Goal: Navigation & Orientation: Find specific page/section

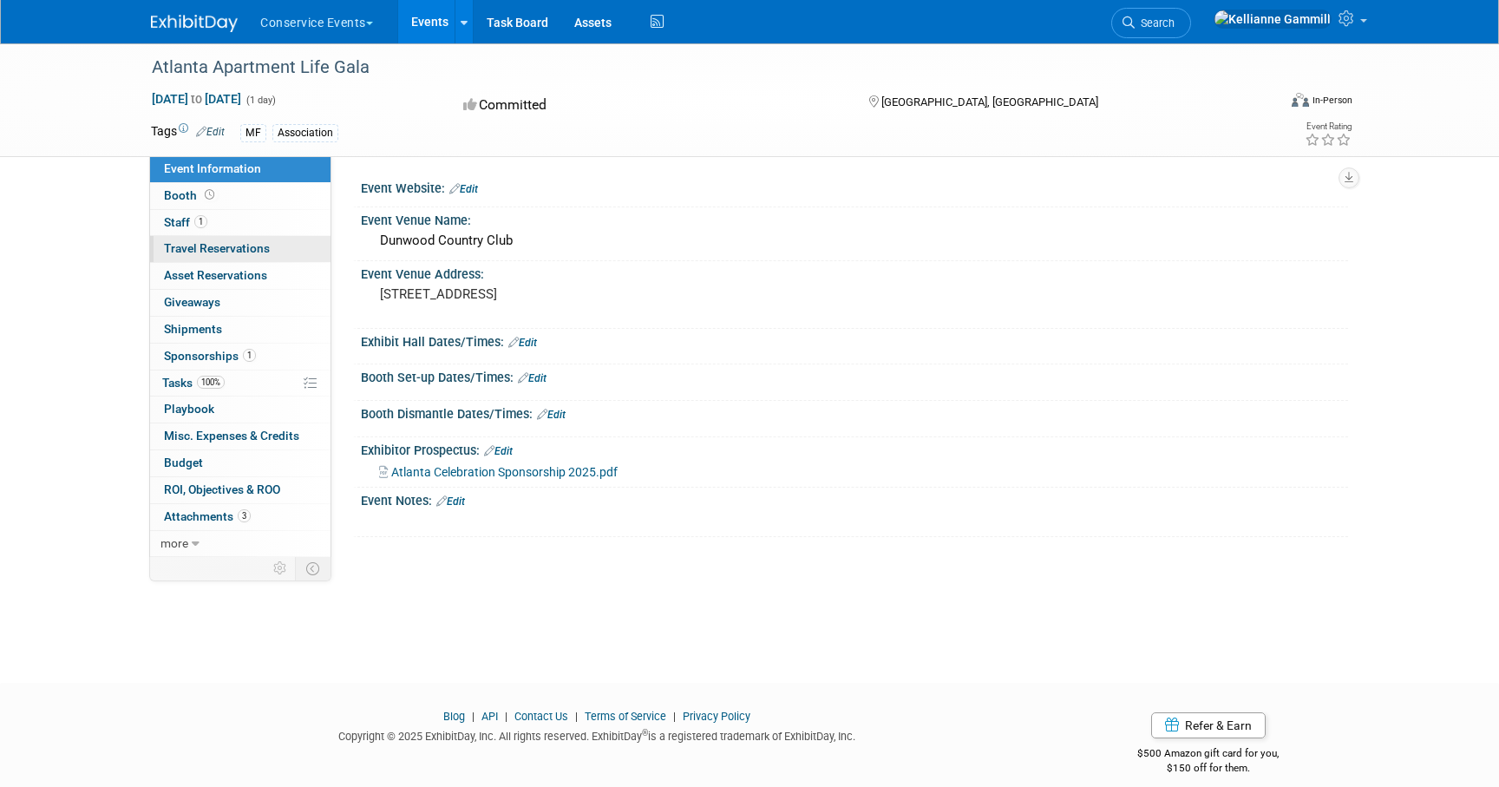
click at [272, 249] on link "0 Travel Reservations 0" at bounding box center [240, 249] width 180 height 26
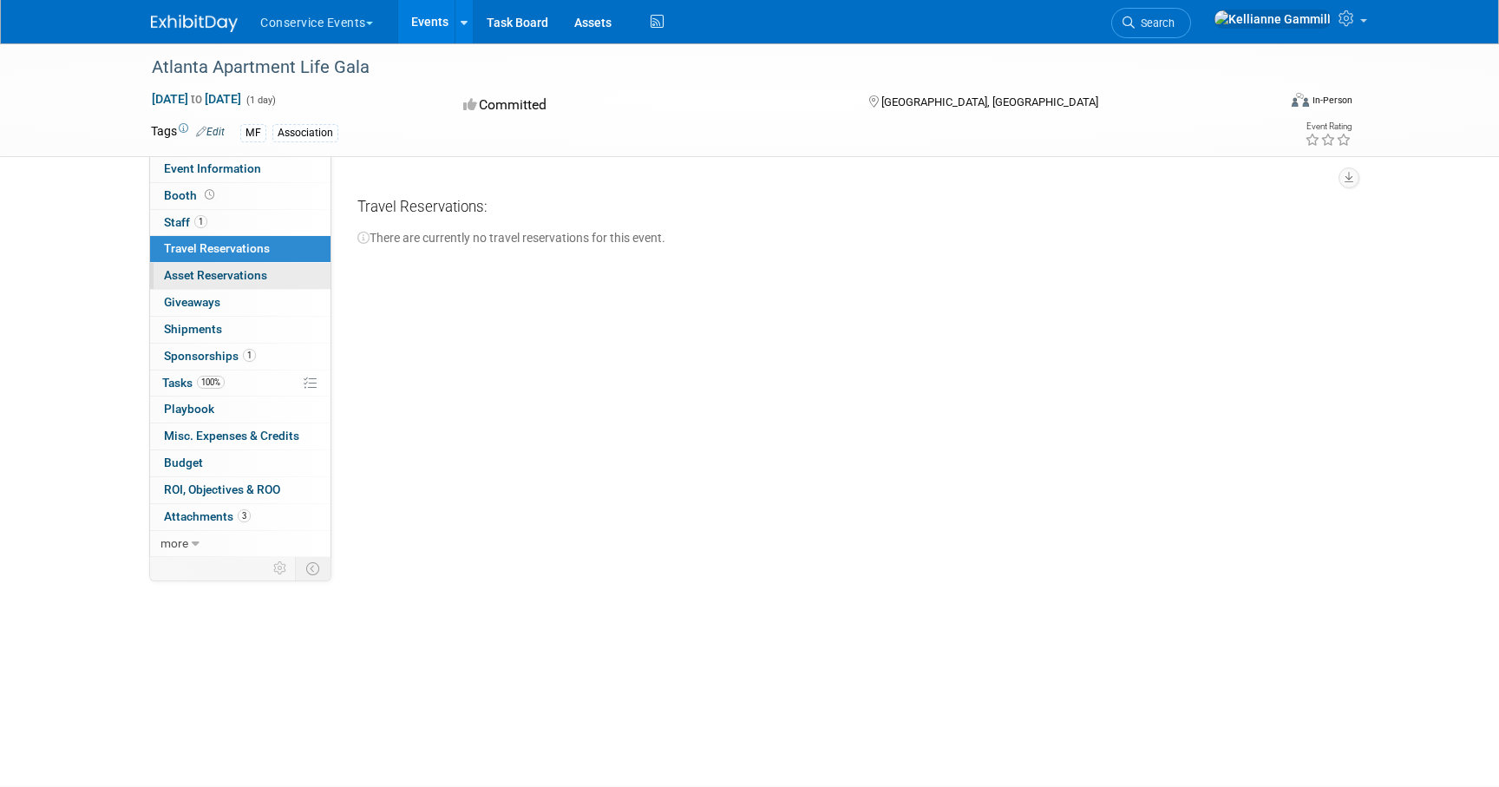
click at [268, 276] on link "0 Asset Reservations 0" at bounding box center [240, 276] width 180 height 26
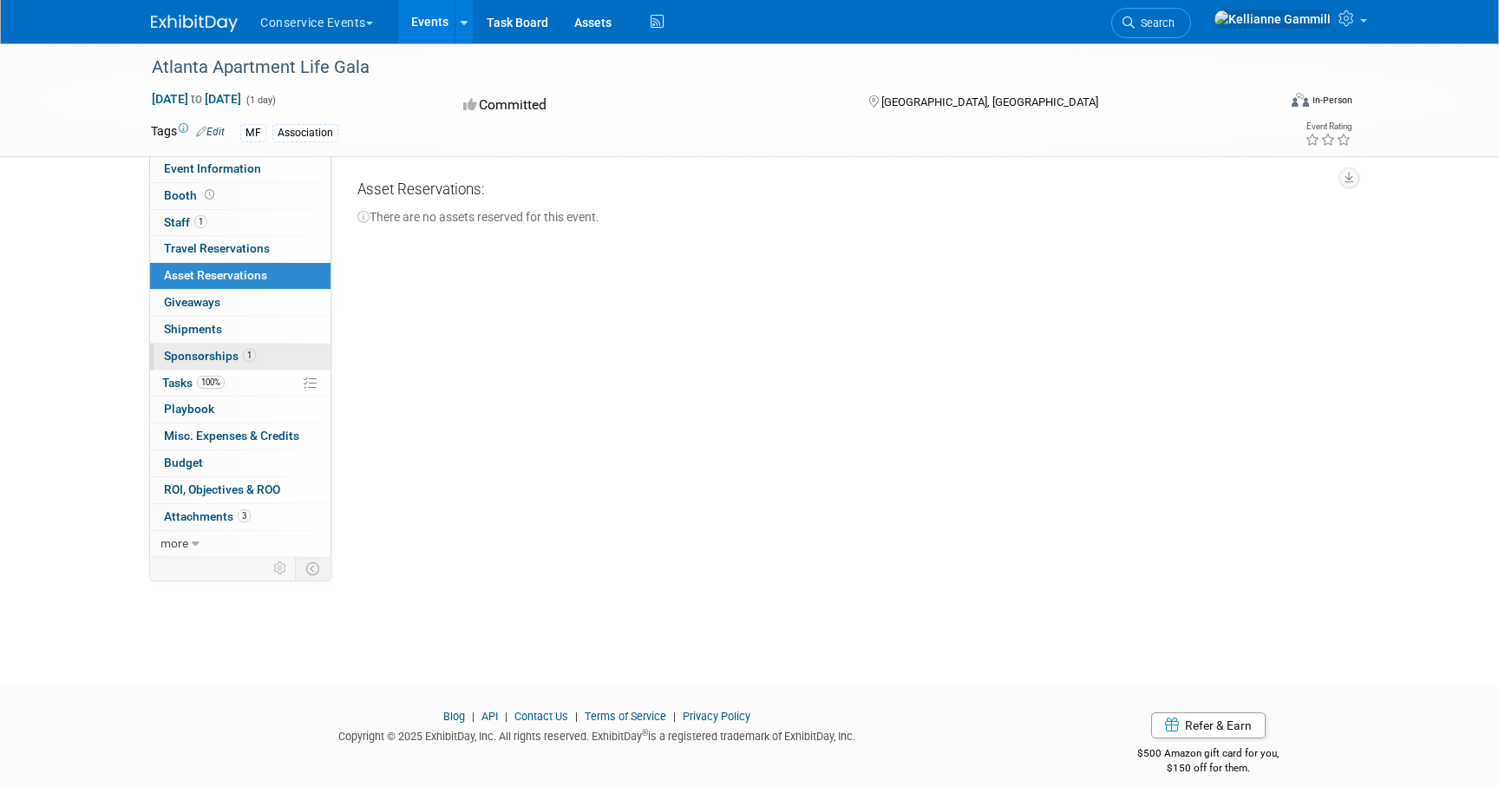
click at [276, 344] on link "1 Sponsorships 1" at bounding box center [240, 357] width 180 height 26
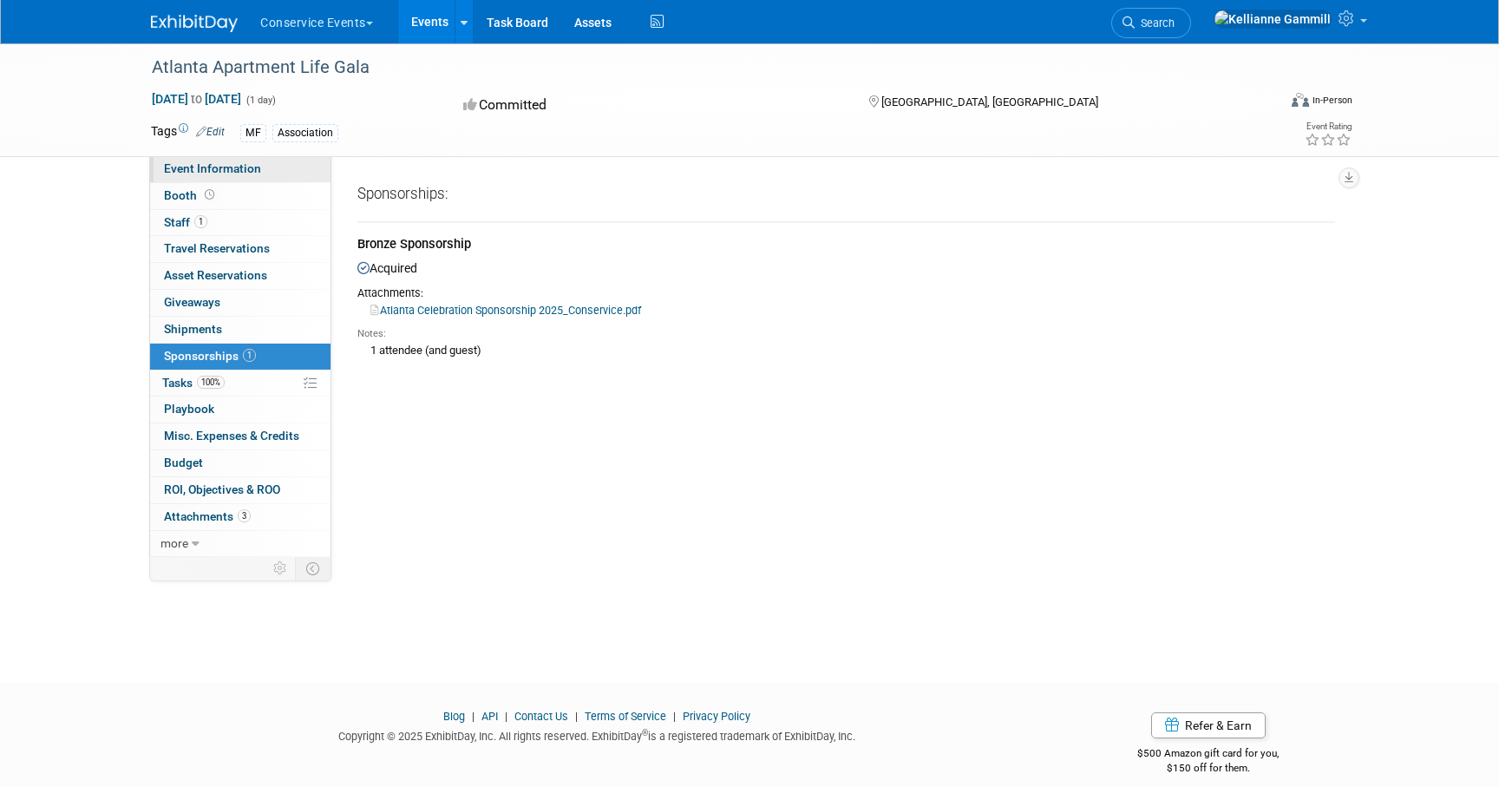
click at [282, 176] on link "Event Information" at bounding box center [240, 169] width 180 height 26
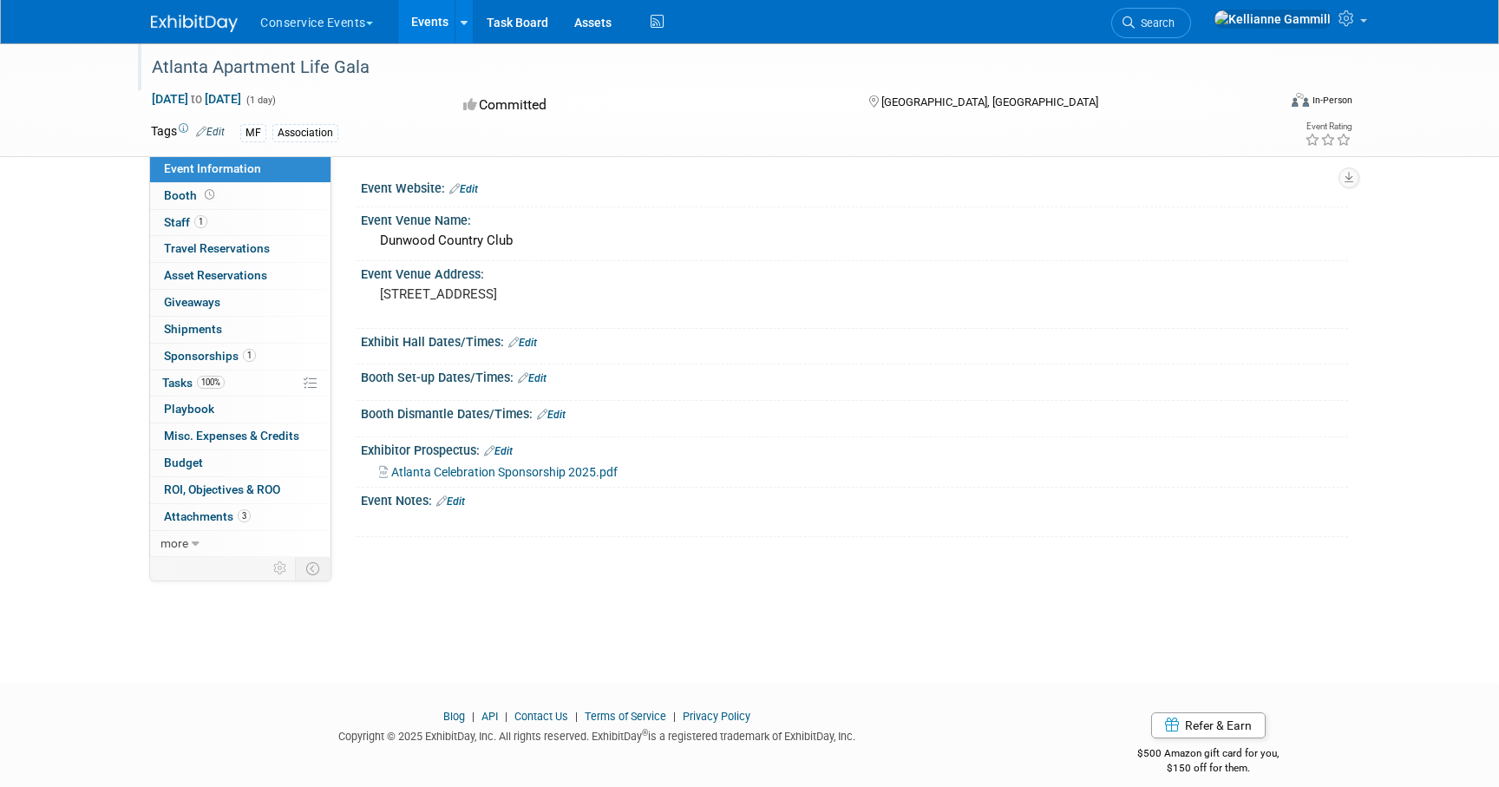
click at [305, 74] on div "Atlanta Apartment Life Gala" at bounding box center [698, 67] width 1105 height 31
